Goal: Complete application form

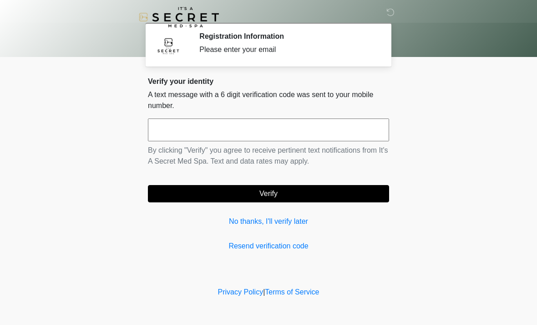
click at [305, 132] on input "text" at bounding box center [268, 129] width 241 height 23
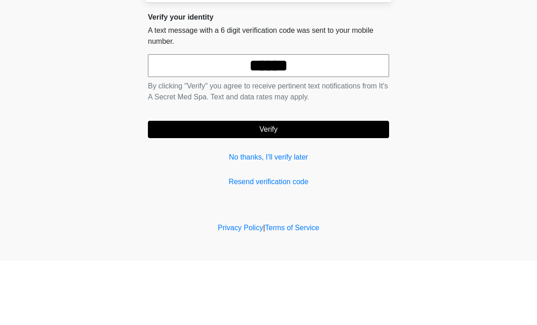
type input "******"
click at [307, 185] on button "Verify" at bounding box center [268, 193] width 241 height 17
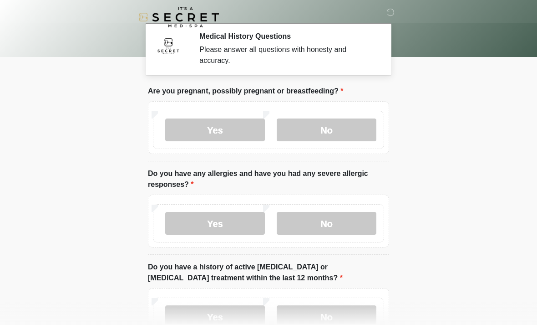
click at [332, 127] on label "No" at bounding box center [327, 129] width 100 height 23
click at [342, 225] on label "No" at bounding box center [327, 223] width 100 height 23
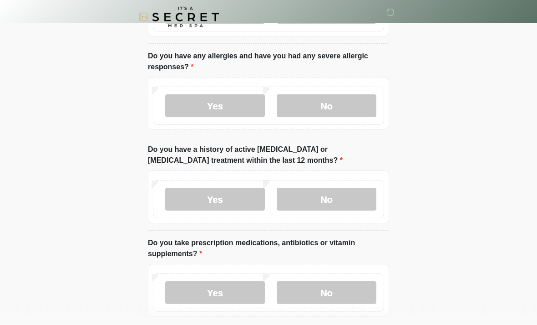
scroll to position [117, 0]
click at [345, 189] on label "No" at bounding box center [327, 199] width 100 height 23
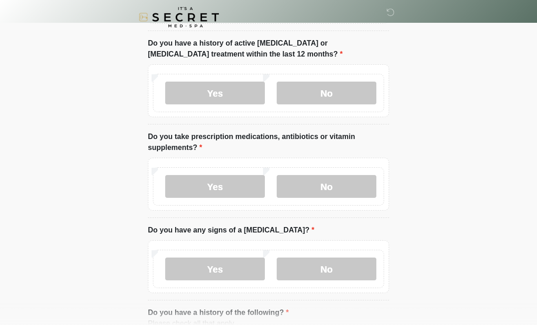
scroll to position [226, 0]
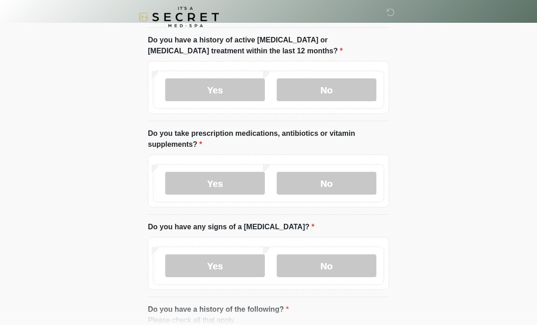
click at [238, 178] on label "Yes" at bounding box center [215, 183] width 100 height 23
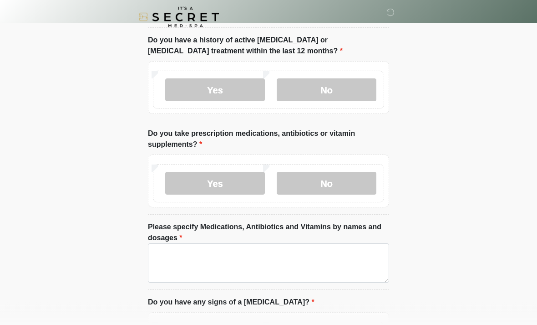
scroll to position [227, 0]
click at [353, 190] on label "No" at bounding box center [327, 183] width 100 height 23
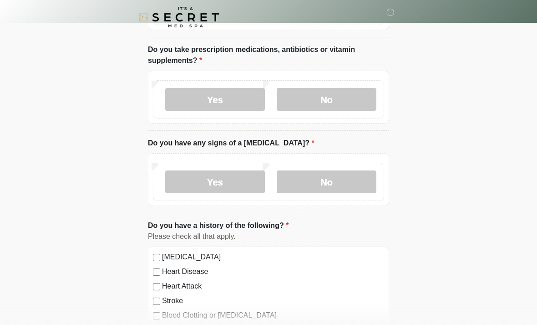
scroll to position [312, 0]
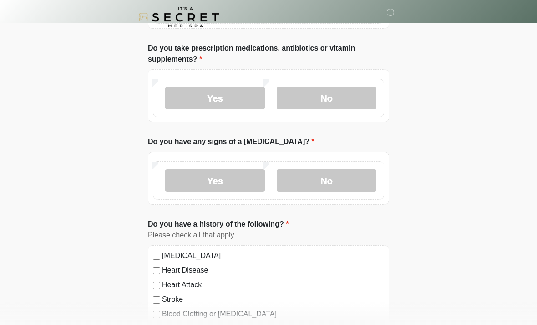
click at [359, 178] on label "No" at bounding box center [327, 180] width 100 height 23
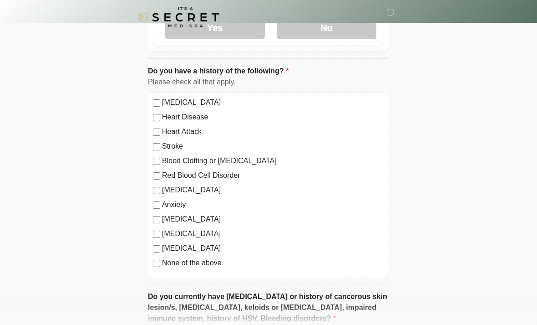
scroll to position [468, 0]
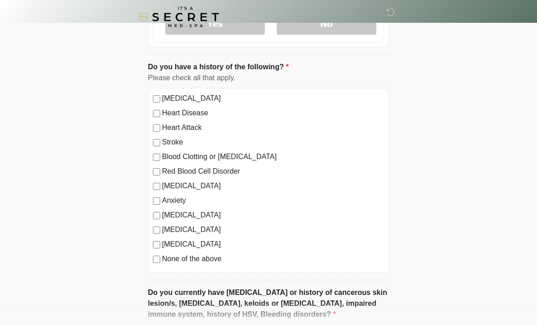
click at [165, 260] on label "None of the above" at bounding box center [273, 259] width 222 height 11
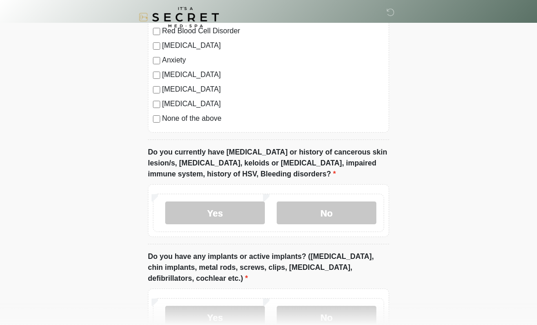
scroll to position [660, 0]
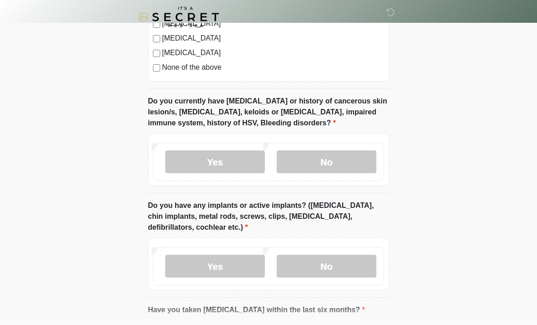
click at [348, 162] on label "No" at bounding box center [327, 162] width 100 height 23
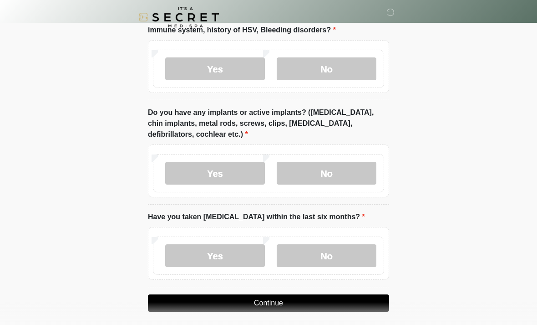
scroll to position [758, 0]
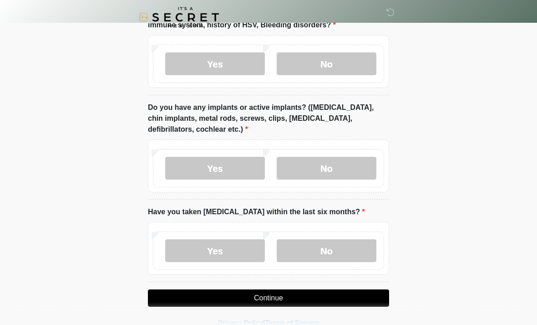
click at [338, 163] on label "No" at bounding box center [327, 168] width 100 height 23
click at [356, 246] on label "No" at bounding box center [327, 250] width 100 height 23
click at [328, 294] on button "Continue" at bounding box center [268, 297] width 241 height 17
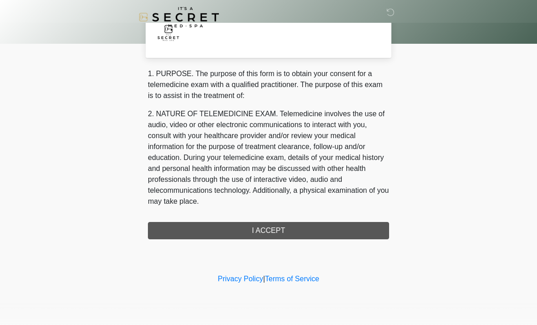
scroll to position [0, 0]
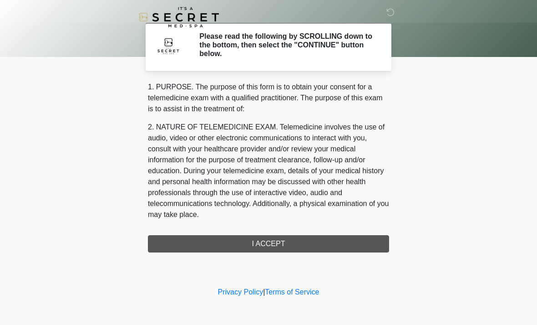
click at [347, 237] on div "1. PURPOSE. The purpose of this form is to obtain your consent for a telemedici…" at bounding box center [268, 166] width 241 height 171
click at [339, 243] on div "1. PURPOSE. The purpose of this form is to obtain your consent for a telemedici…" at bounding box center [268, 166] width 241 height 171
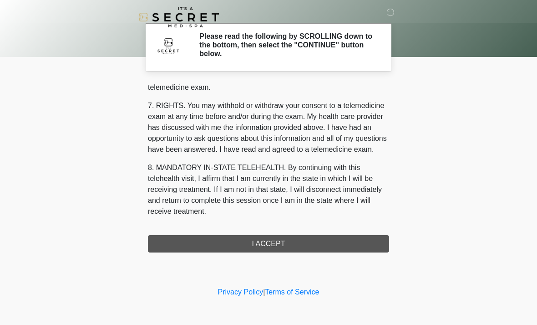
click at [295, 243] on div "1. PURPOSE. The purpose of this form is to obtain your consent for a telemedici…" at bounding box center [268, 166] width 241 height 171
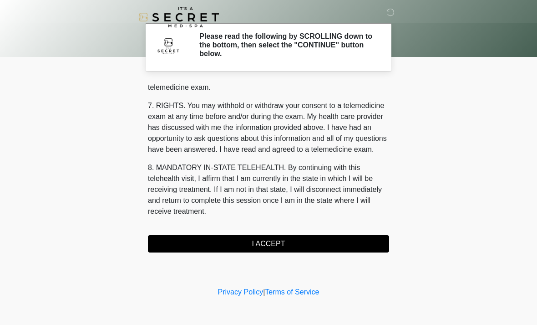
click at [299, 239] on button "I ACCEPT" at bounding box center [268, 243] width 241 height 17
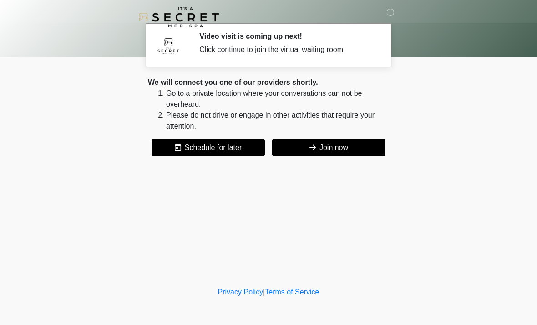
click at [336, 142] on button "Join now" at bounding box center [328, 147] width 113 height 17
